Goal: Task Accomplishment & Management: Complete application form

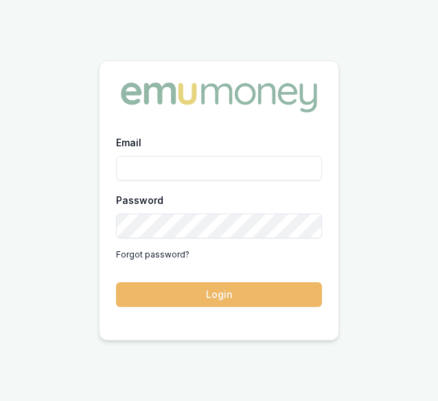
type input "laura.lamicela@emumoney.com.au"
click at [210, 288] on button "Login" at bounding box center [219, 294] width 206 height 25
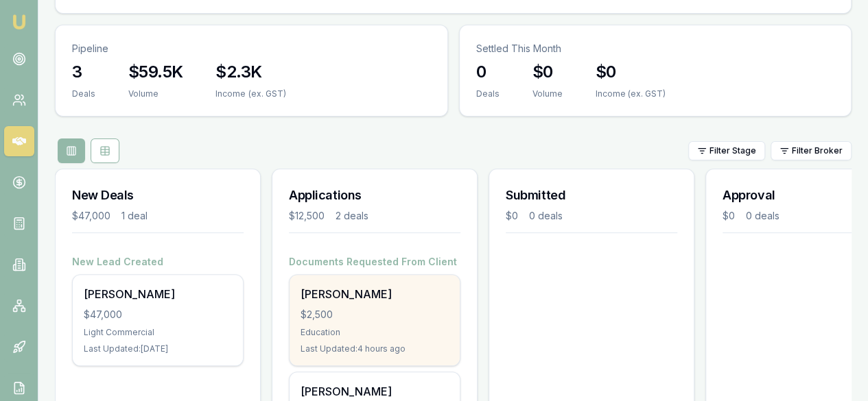
scroll to position [129, 0]
click at [373, 274] on div "[PERSON_NAME] $2,500 Education Last Updated: 4 hours ago" at bounding box center [375, 319] width 170 height 91
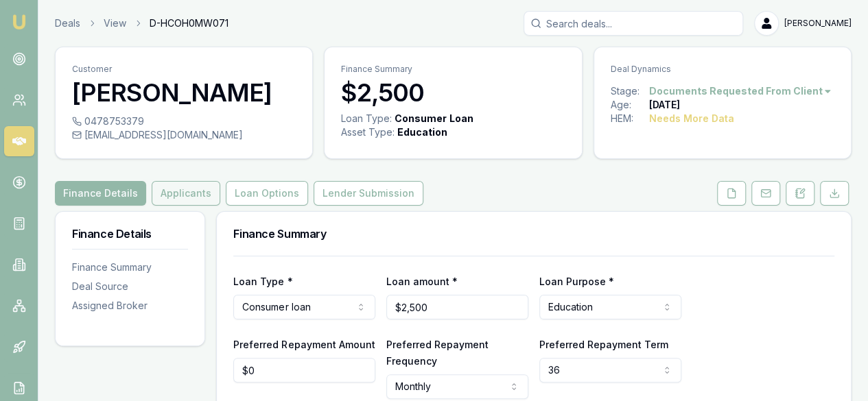
click at [200, 206] on button "Applicants" at bounding box center [186, 193] width 69 height 25
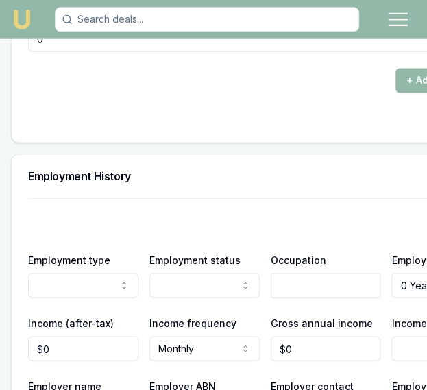
scroll to position [2983, 0]
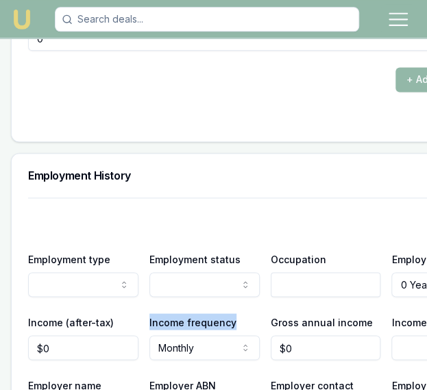
drag, startPoint x: 228, startPoint y: 300, endPoint x: 144, endPoint y: 298, distance: 84.4
click at [144, 314] on div "Income (after-tax) $0 Income frequency Monthly Weekly Fortnightly Monthly Quart…" at bounding box center [265, 337] width 474 height 47
copy label "Income frequency"
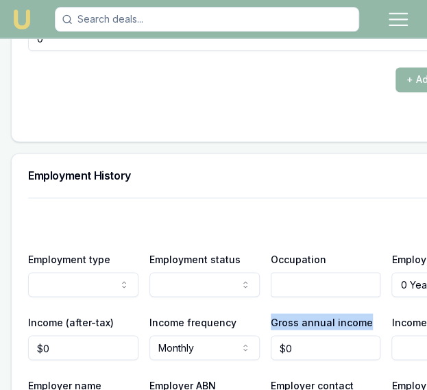
drag, startPoint x: 361, startPoint y: 303, endPoint x: 260, endPoint y: 297, distance: 101.0
click at [260, 314] on div "Income (after-tax) $0 Income frequency Monthly Weekly Fortnightly Monthly Quart…" at bounding box center [265, 337] width 474 height 47
copy label "Gross annual income"
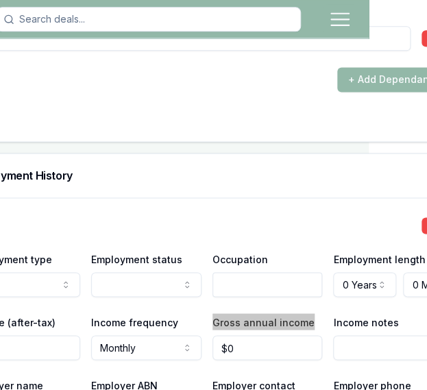
scroll to position [2983, 74]
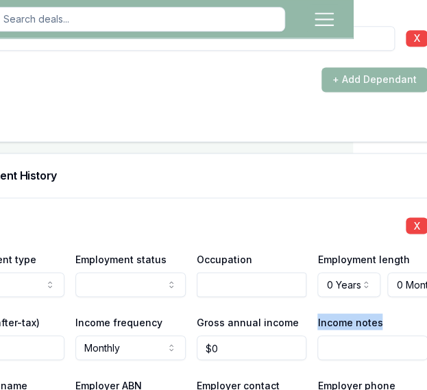
drag, startPoint x: 371, startPoint y: 302, endPoint x: 305, endPoint y: 303, distance: 65.9
click at [318, 314] on div "Income notes" at bounding box center [373, 337] width 110 height 47
copy label "Income notes"
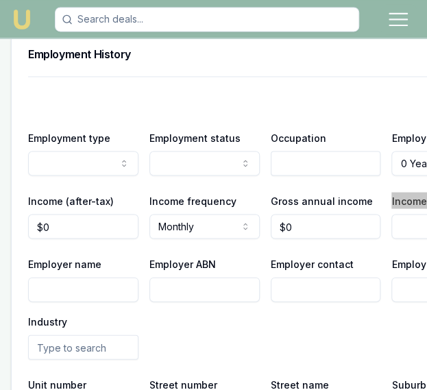
scroll to position [3106, 0]
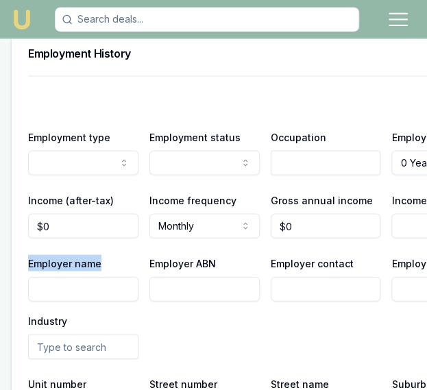
drag, startPoint x: 96, startPoint y: 241, endPoint x: 17, endPoint y: 242, distance: 78.9
click at [17, 242] on div "X Employment type Current Previous Employment status Full time Part time Casual…" at bounding box center [265, 328] width 507 height 506
copy label "Employer name"
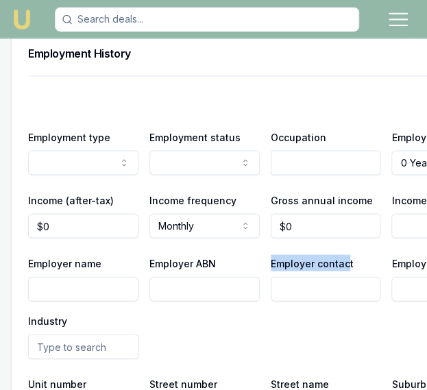
drag, startPoint x: 340, startPoint y: 241, endPoint x: 257, endPoint y: 244, distance: 83.8
click at [257, 255] on div "Employer name Employer ABN Employer contact Employer phone Industry" at bounding box center [265, 307] width 474 height 104
copy label "Employer contac"
click at [345, 331] on div "Employer name Employer ABN Employer contact Employer phone Industry" at bounding box center [265, 307] width 474 height 104
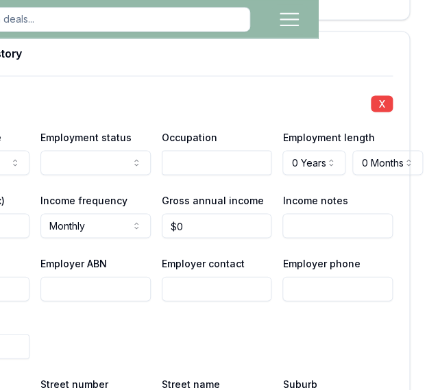
drag, startPoint x: 343, startPoint y: 242, endPoint x: 262, endPoint y: 238, distance: 81.1
click at [262, 255] on div "Employer name Employer ABN Employer contact Employer phone Industry" at bounding box center [156, 307] width 474 height 104
copy div "Employer phone"
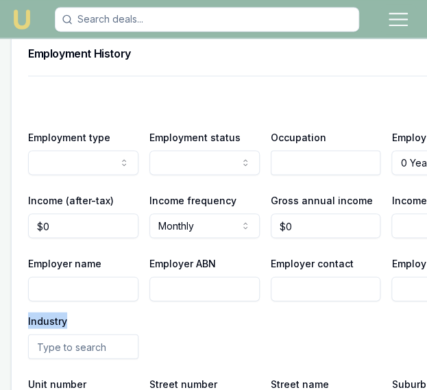
drag, startPoint x: 78, startPoint y: 294, endPoint x: 21, endPoint y: 292, distance: 57.7
click at [21, 292] on div "X Employment type Current Previous Employment status Full time Part time Casual…" at bounding box center [265, 328] width 507 height 506
copy label "Industry"
click at [111, 334] on input "text" at bounding box center [83, 346] width 110 height 25
drag, startPoint x: 111, startPoint y: 325, endPoint x: 74, endPoint y: 330, distance: 37.5
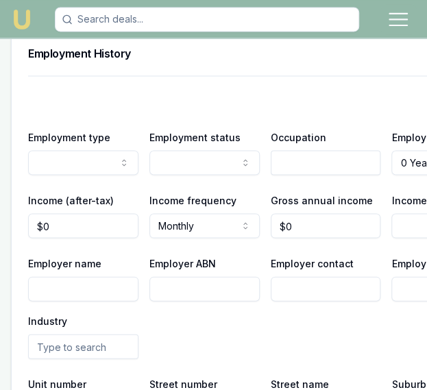
click at [74, 334] on input "text" at bounding box center [83, 346] width 110 height 25
type input "adm"
click at [283, 305] on div "Employer name Employer ABN Employer contact Employer phone Industry adm Employm…" at bounding box center [265, 307] width 474 height 104
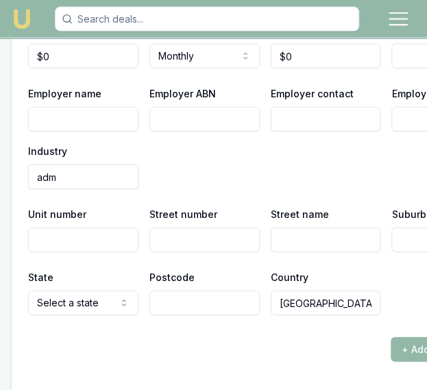
scroll to position [3276, 0]
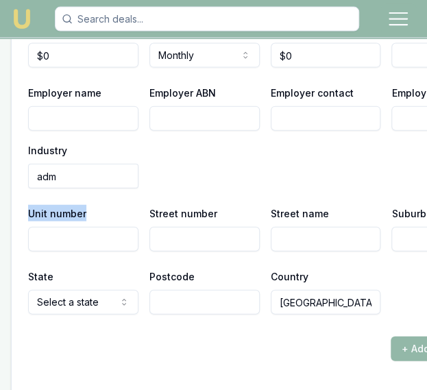
drag, startPoint x: 89, startPoint y: 196, endPoint x: 8, endPoint y: 185, distance: 80.9
copy label "Unit number"
drag, startPoint x: 213, startPoint y: 191, endPoint x: 136, endPoint y: 186, distance: 77.7
click at [136, 205] on div "Unit number Street number Street name Suburb" at bounding box center [265, 228] width 474 height 47
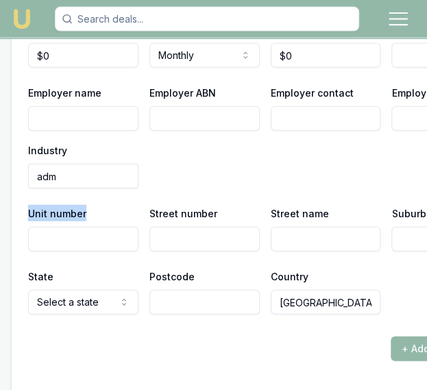
copy div "Street number"
drag, startPoint x: 323, startPoint y: 193, endPoint x: 263, endPoint y: 189, distance: 59.8
click at [271, 205] on div "Street name" at bounding box center [326, 228] width 110 height 47
copy label "Street name"
drag, startPoint x: 412, startPoint y: 191, endPoint x: 376, endPoint y: 192, distance: 35.7
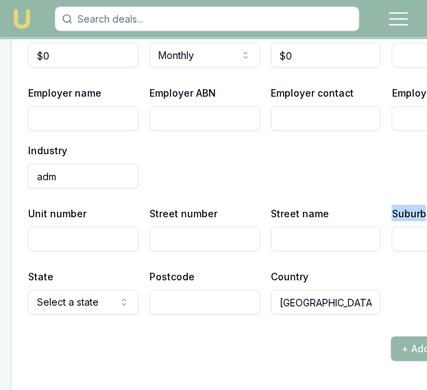
click at [376, 205] on div "Unit number Street number Street name Suburb" at bounding box center [265, 228] width 474 height 47
drag, startPoint x: 410, startPoint y: 192, endPoint x: 375, endPoint y: 192, distance: 35.0
click at [375, 205] on div "Unit number Street number Street name Suburb" at bounding box center [265, 228] width 474 height 47
drag, startPoint x: 54, startPoint y: 254, endPoint x: 15, endPoint y: 258, distance: 38.6
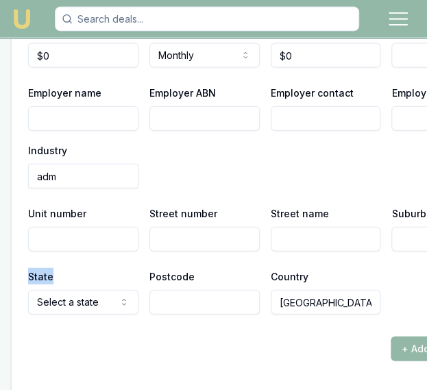
click at [15, 258] on div "X Employment type Current Previous Employment status Full time Part time Casual…" at bounding box center [265, 158] width 507 height 506
drag, startPoint x: 194, startPoint y: 258, endPoint x: 147, endPoint y: 256, distance: 46.7
click at [150, 268] on div "Postcode" at bounding box center [205, 291] width 110 height 47
drag, startPoint x: 309, startPoint y: 259, endPoint x: 255, endPoint y: 252, distance: 54.0
click at [255, 268] on div "State Select a state NSW VIC QLD SA WA TAS NT ACT Postcode Country Australia" at bounding box center [265, 291] width 474 height 47
